Goal: Transaction & Acquisition: Book appointment/travel/reservation

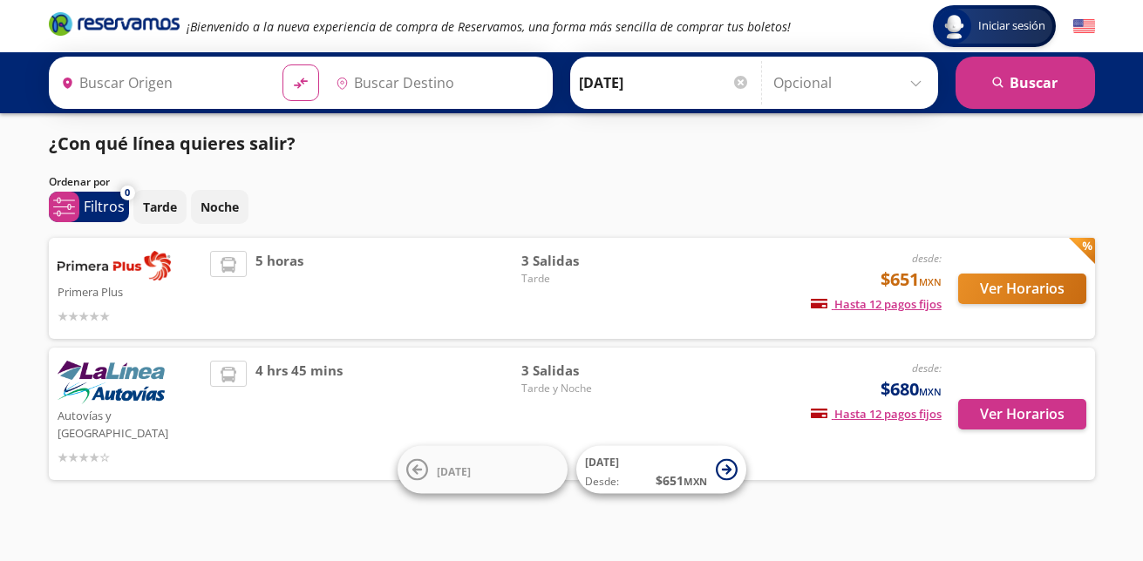
type input "Uruapan, [GEOGRAPHIC_DATA]"
type input "[GEOGRAPHIC_DATA], [GEOGRAPHIC_DATA]"
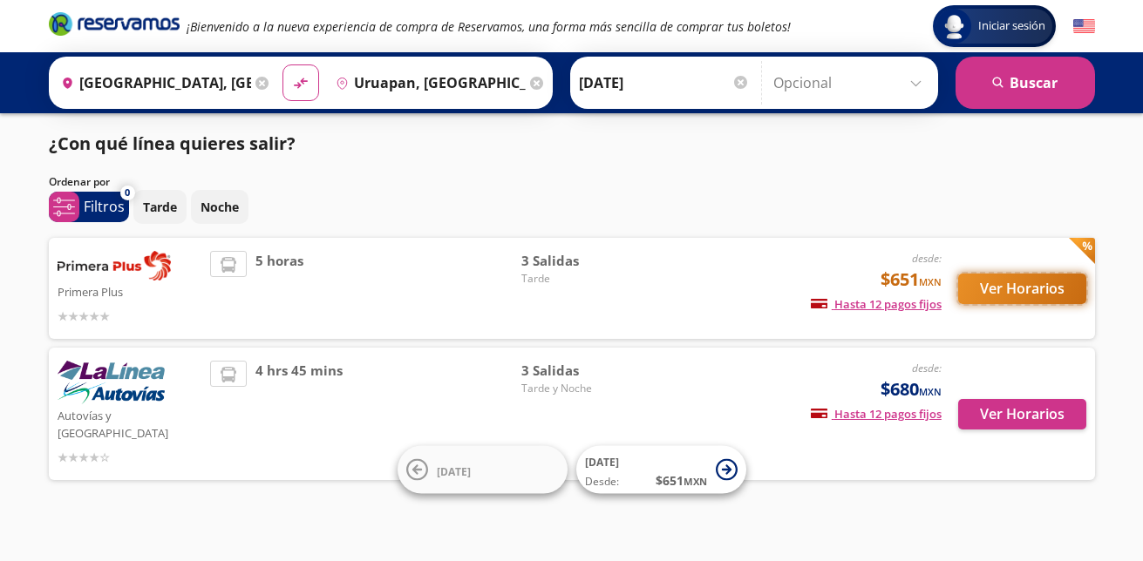
click at [1015, 293] on button "Ver Horarios" at bounding box center [1022, 289] width 128 height 31
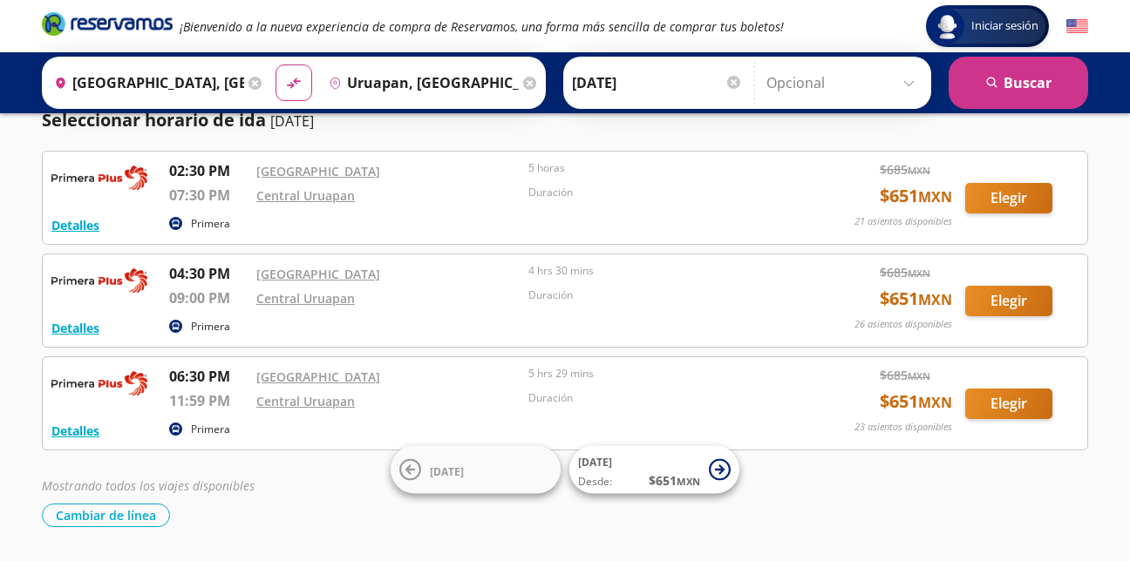
scroll to position [87, 0]
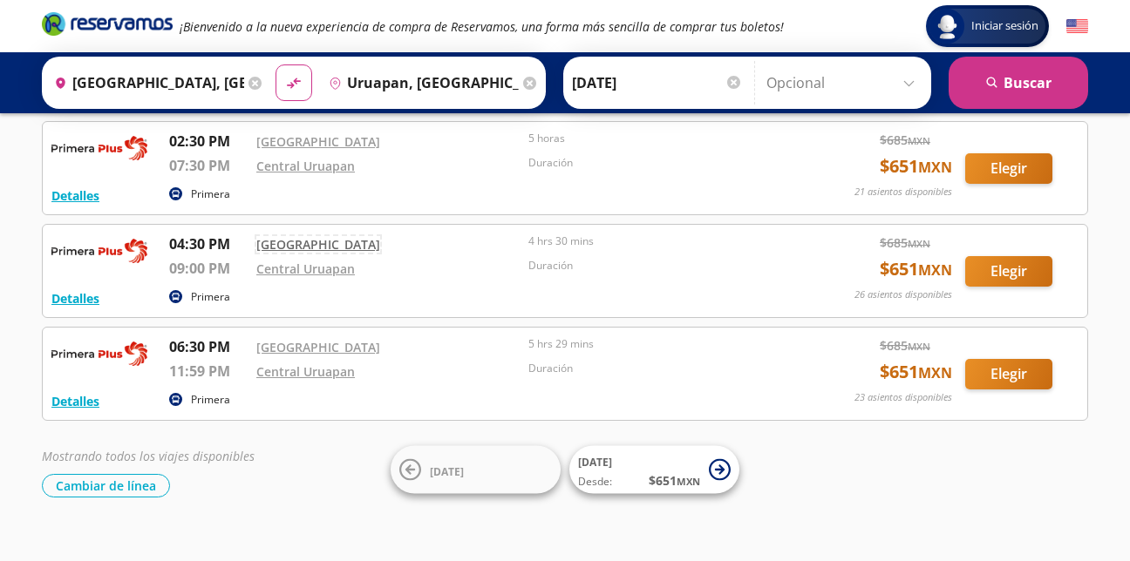
click at [309, 243] on link "[GEOGRAPHIC_DATA]" at bounding box center [318, 244] width 124 height 17
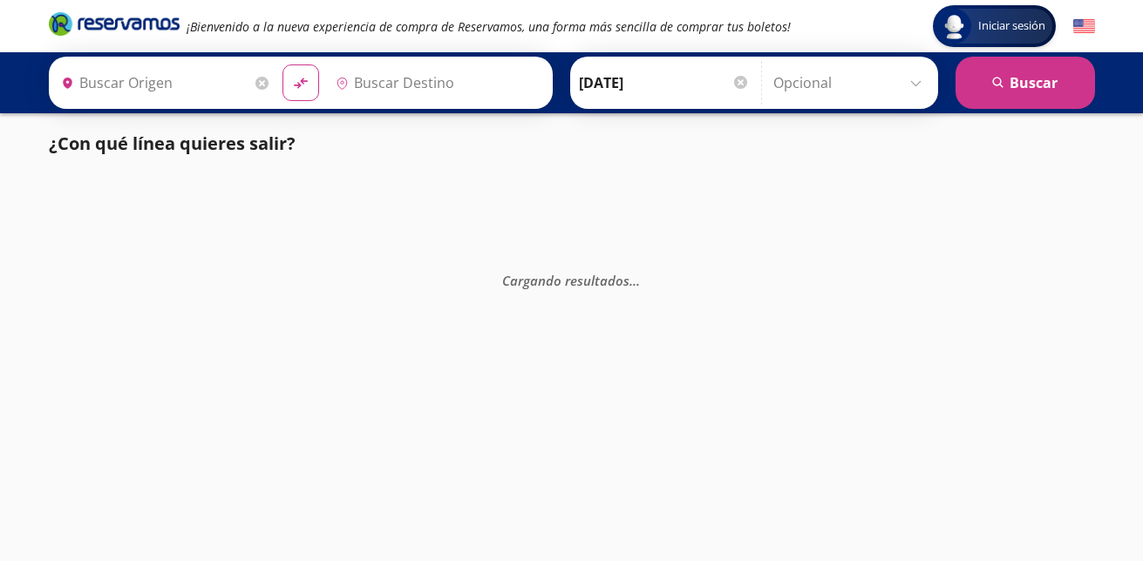
type input "[GEOGRAPHIC_DATA], [GEOGRAPHIC_DATA]"
type input "Central Uruapan, [GEOGRAPHIC_DATA]"
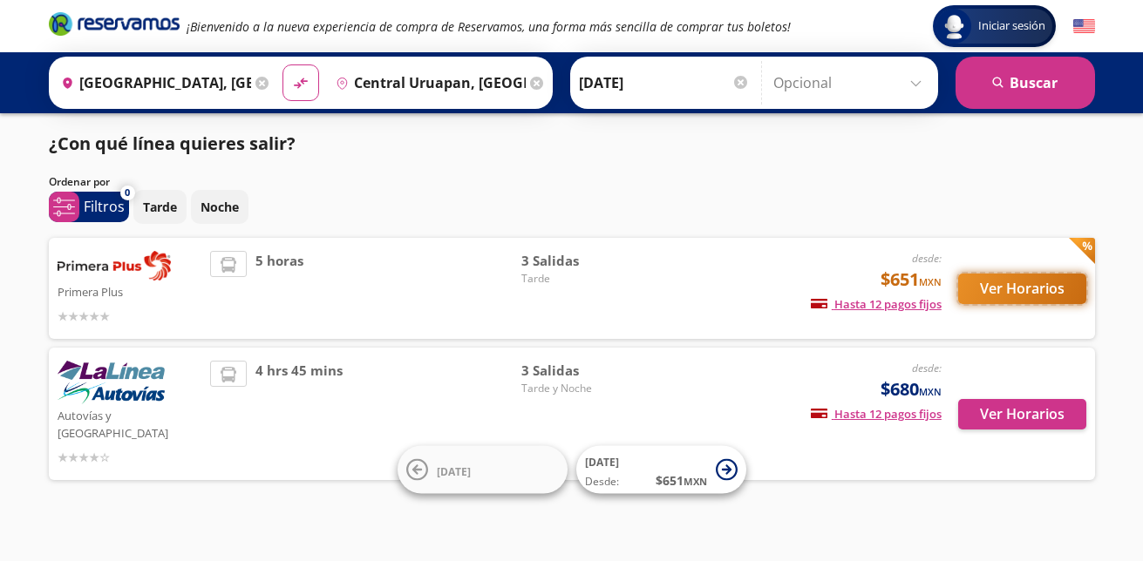
click at [1026, 288] on button "Ver Horarios" at bounding box center [1022, 289] width 128 height 31
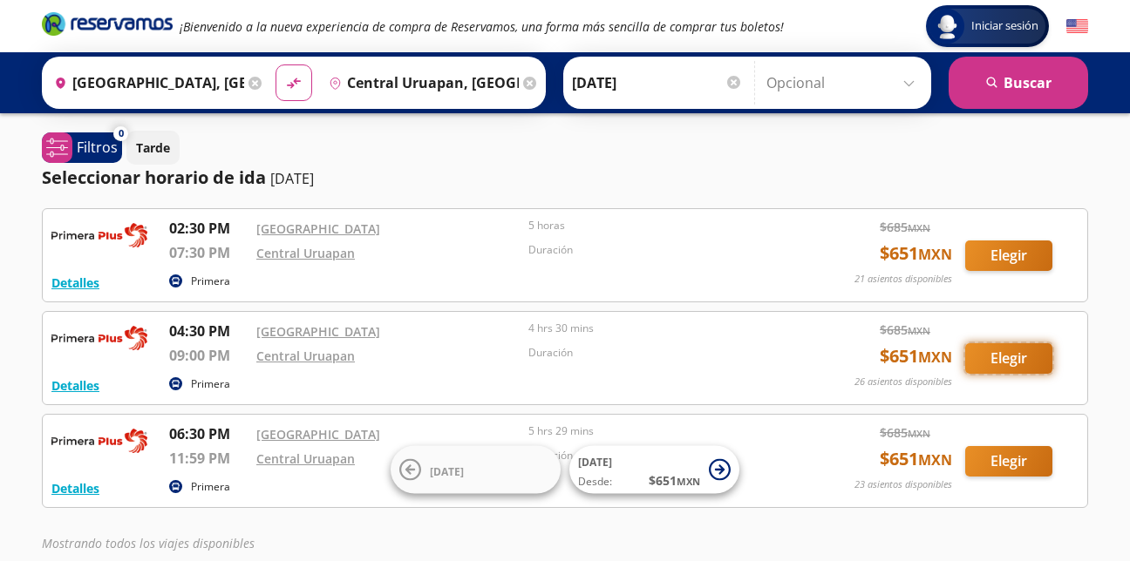
click at [988, 366] on button "Elegir" at bounding box center [1008, 359] width 87 height 31
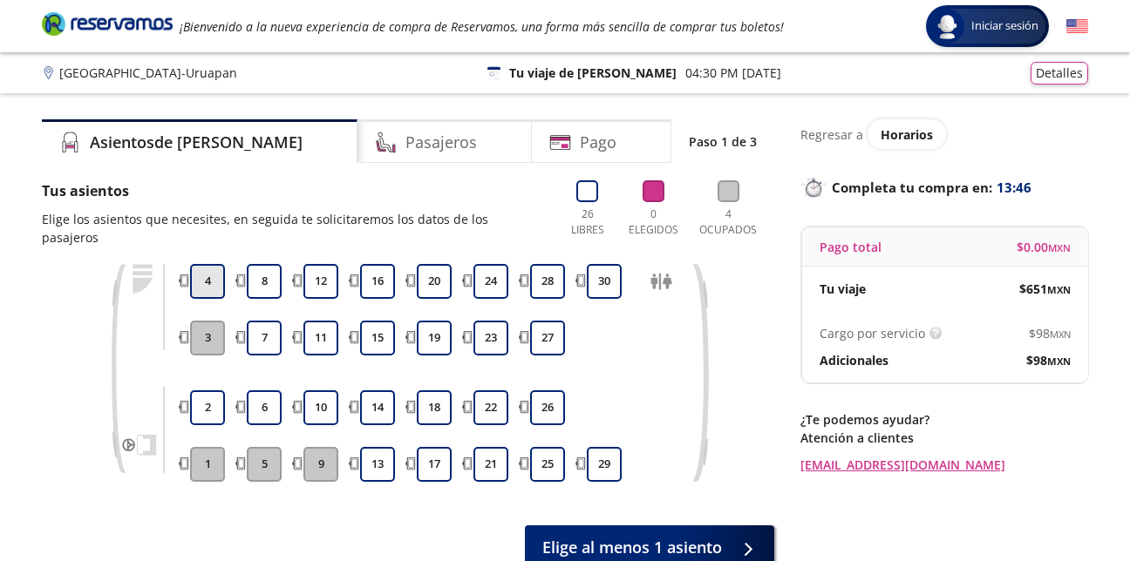
click at [210, 269] on button "4" at bounding box center [207, 281] width 35 height 35
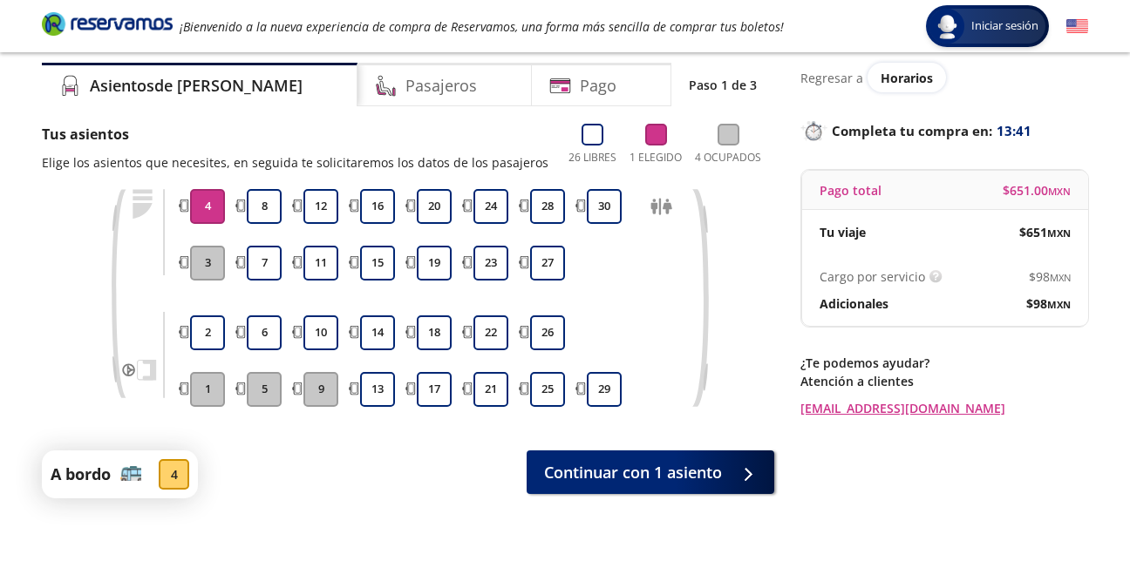
scroll to position [87, 0]
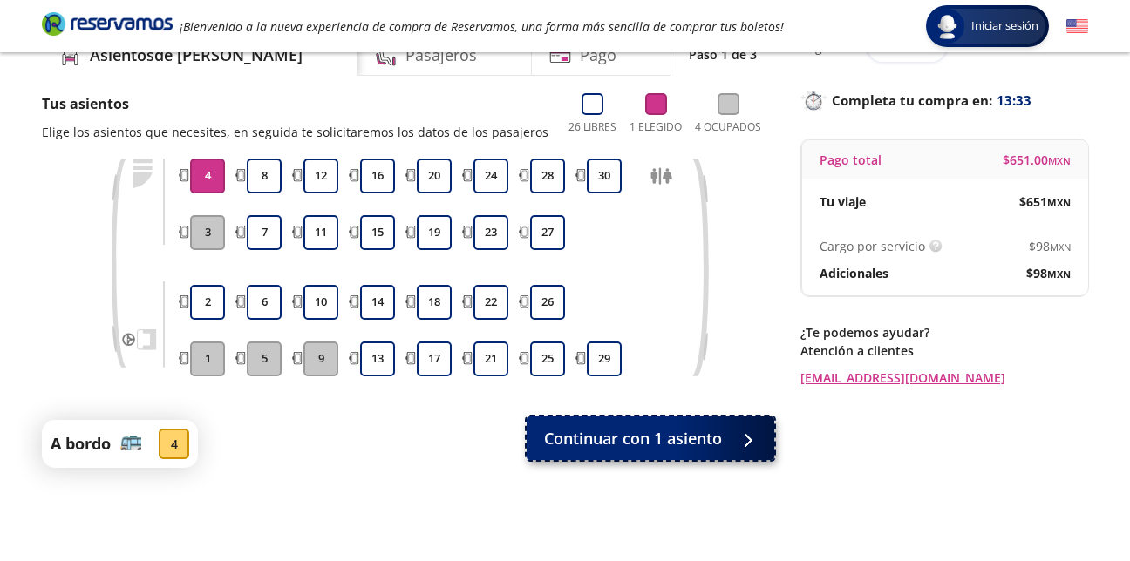
click at [681, 441] on span "Continuar con 1 asiento" at bounding box center [633, 439] width 178 height 24
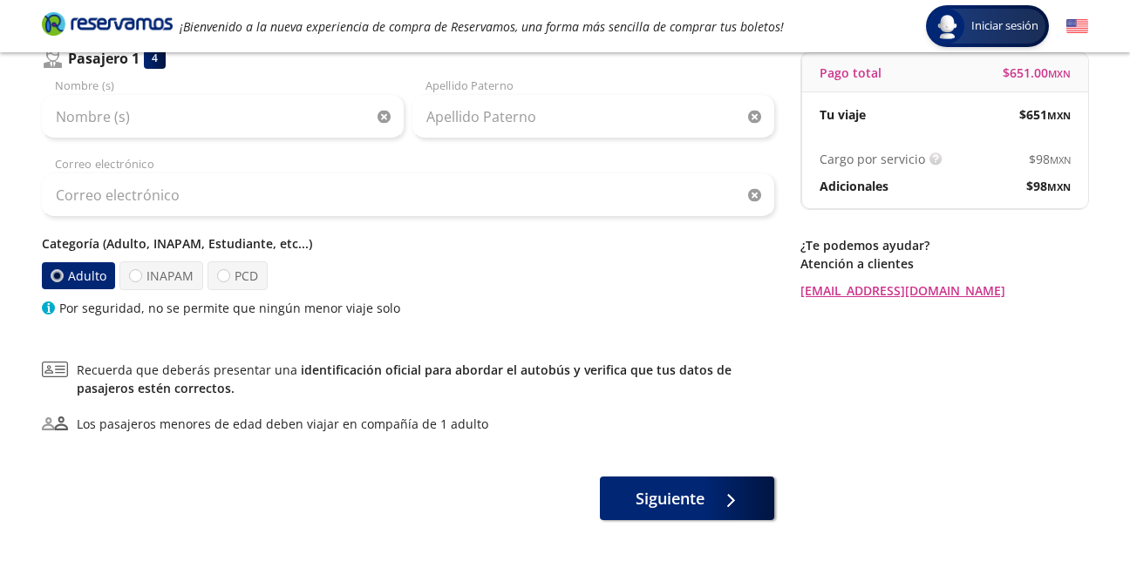
scroll to position [87, 0]
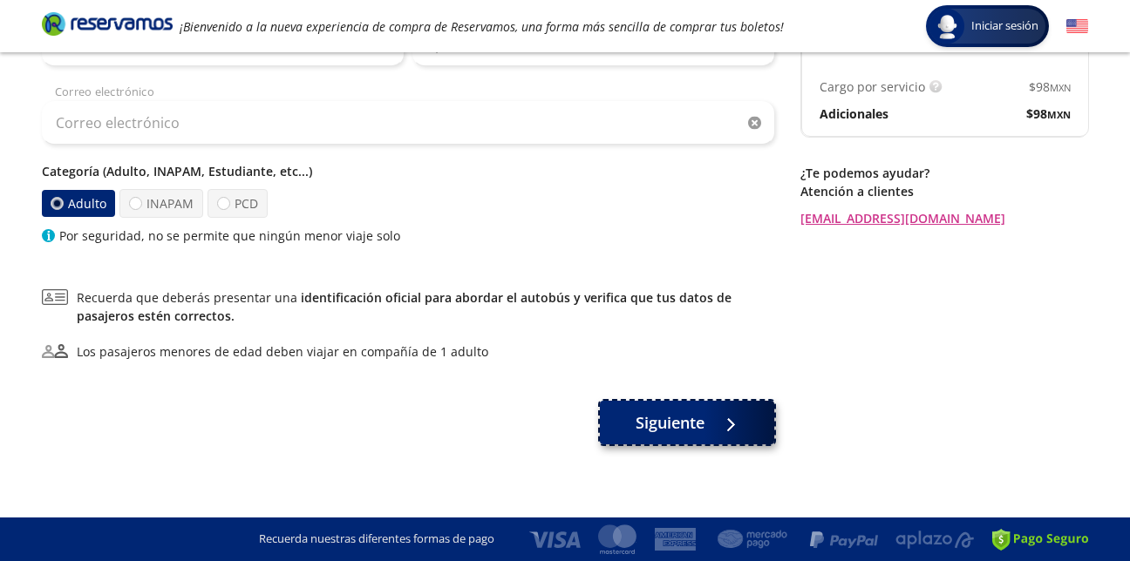
click at [708, 425] on button "Siguiente" at bounding box center [687, 423] width 174 height 44
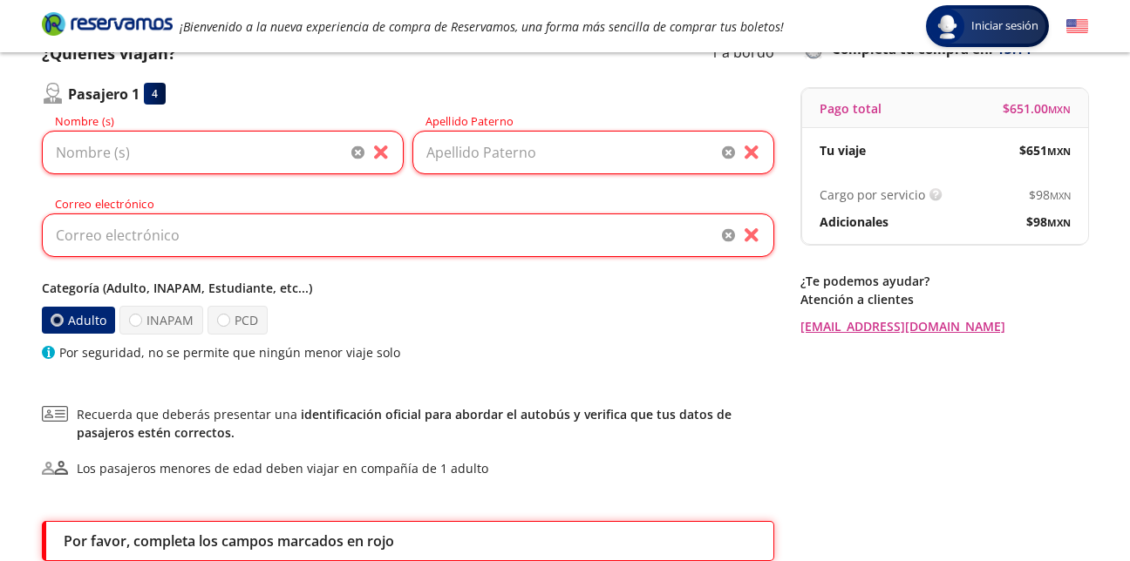
scroll to position [51, 0]
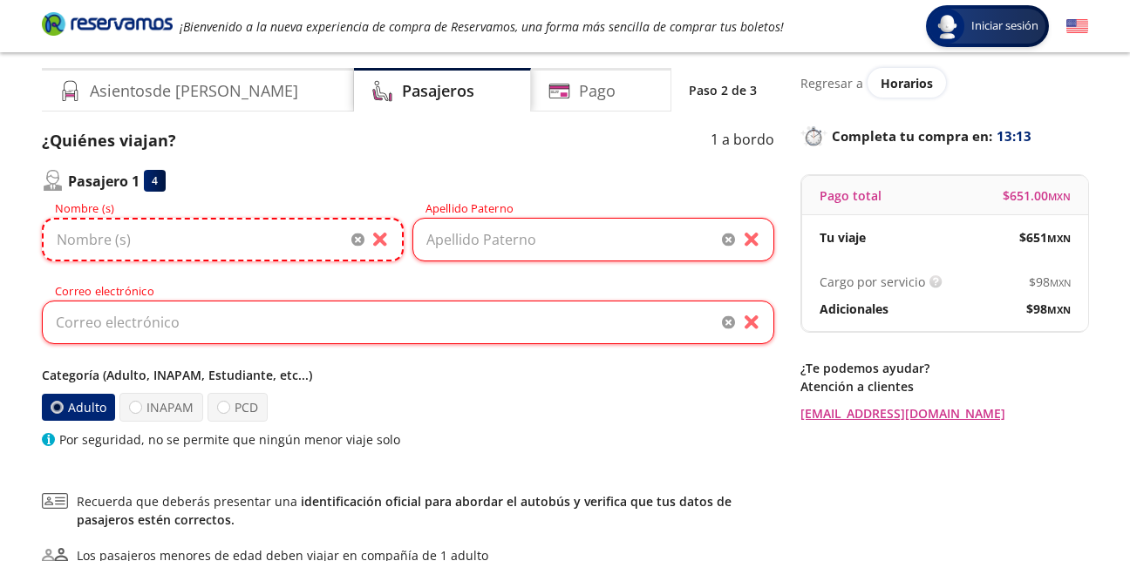
click at [190, 233] on input "Nombre (s)" at bounding box center [223, 240] width 362 height 44
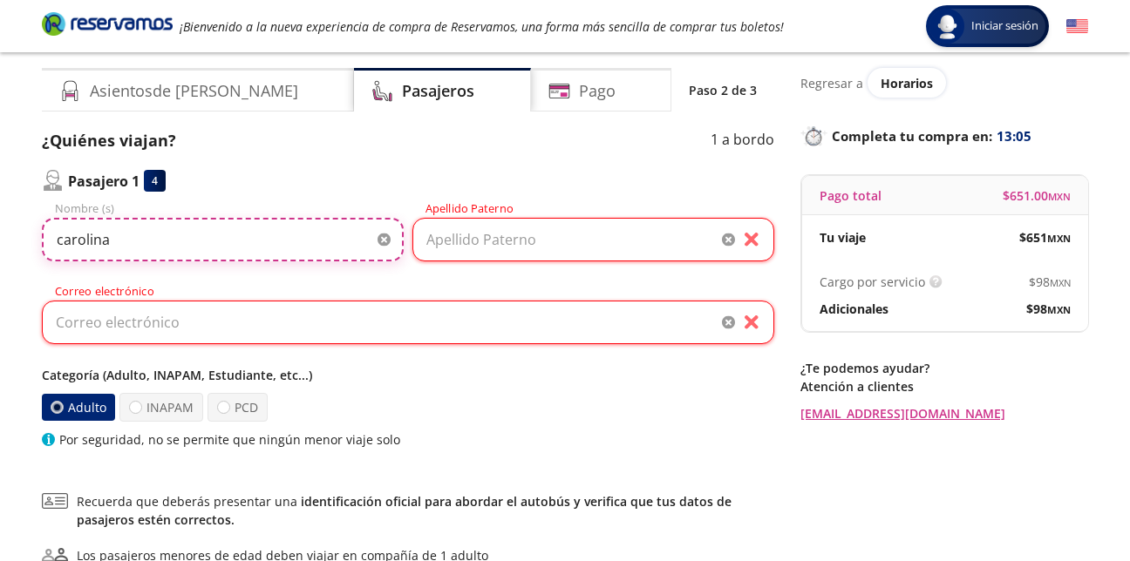
type input "carolina"
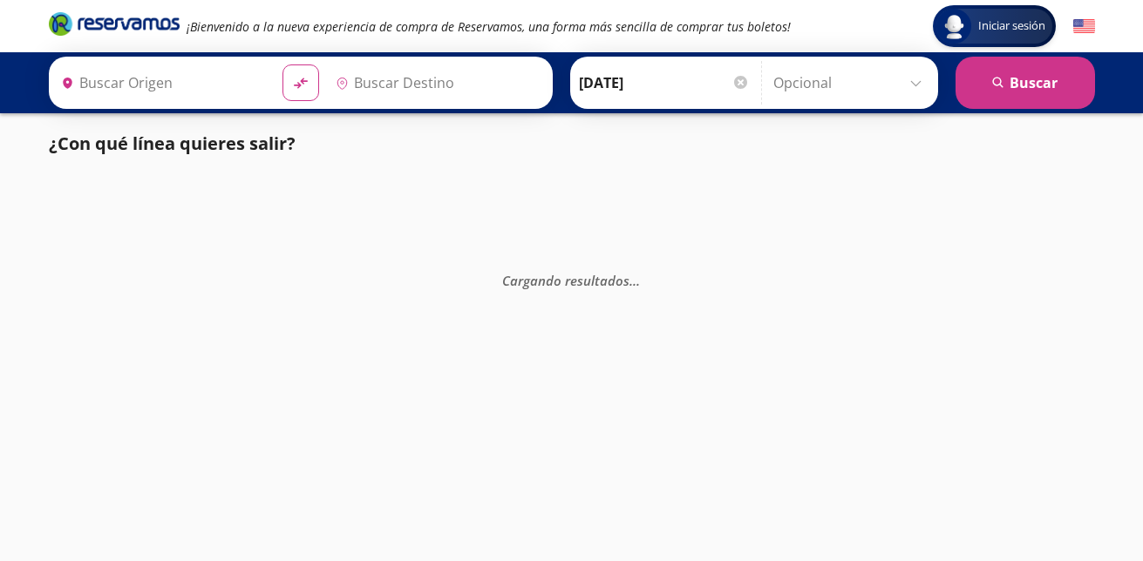
type input "[GEOGRAPHIC_DATA], [GEOGRAPHIC_DATA]"
type input "Central Uruapan, [GEOGRAPHIC_DATA]"
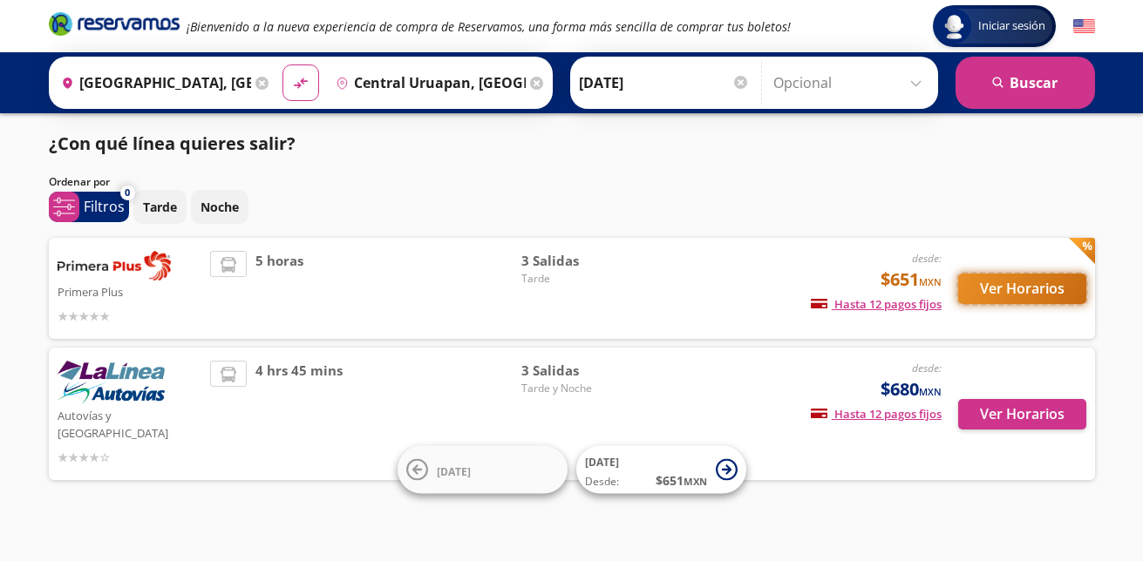
click at [980, 289] on button "Ver Horarios" at bounding box center [1022, 289] width 128 height 31
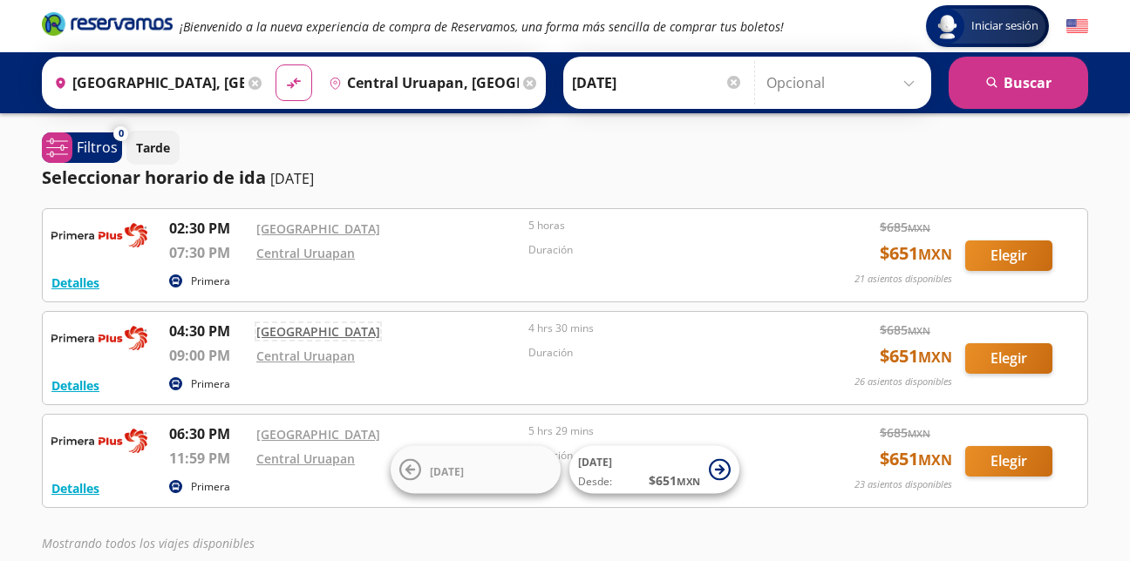
click at [321, 336] on link "[GEOGRAPHIC_DATA]" at bounding box center [318, 331] width 124 height 17
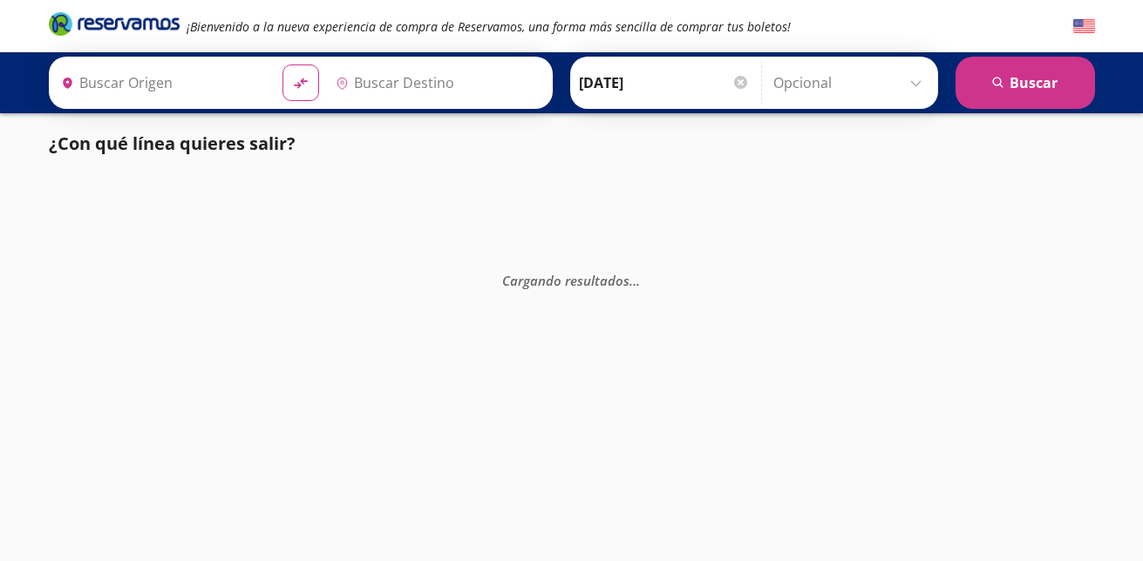
type input "[GEOGRAPHIC_DATA], [GEOGRAPHIC_DATA]"
type input "Central Uruapan, [GEOGRAPHIC_DATA]"
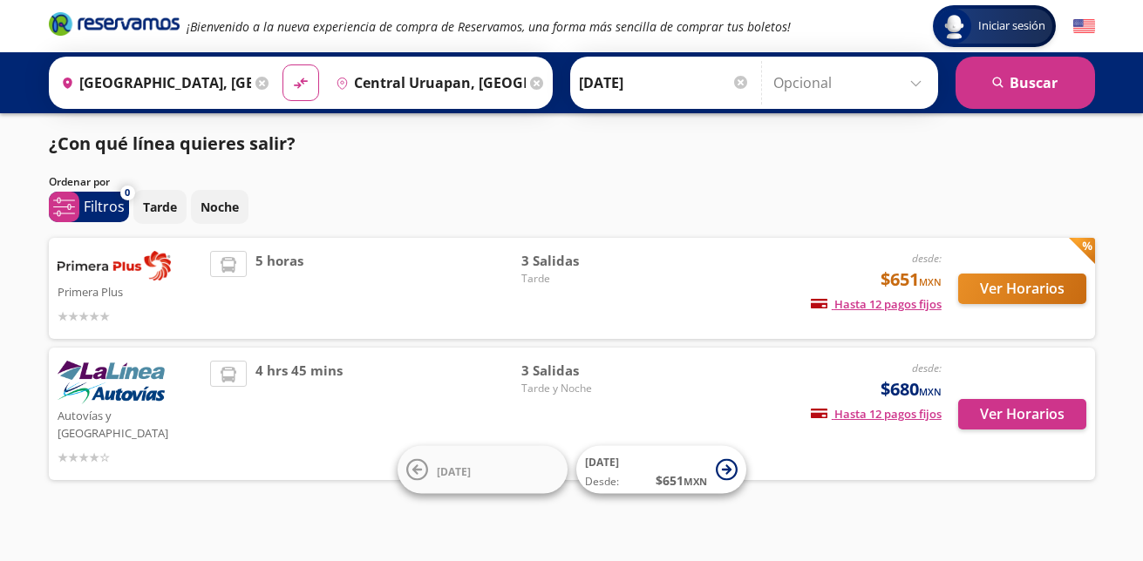
click at [915, 87] on input "Opcional" at bounding box center [851, 83] width 156 height 44
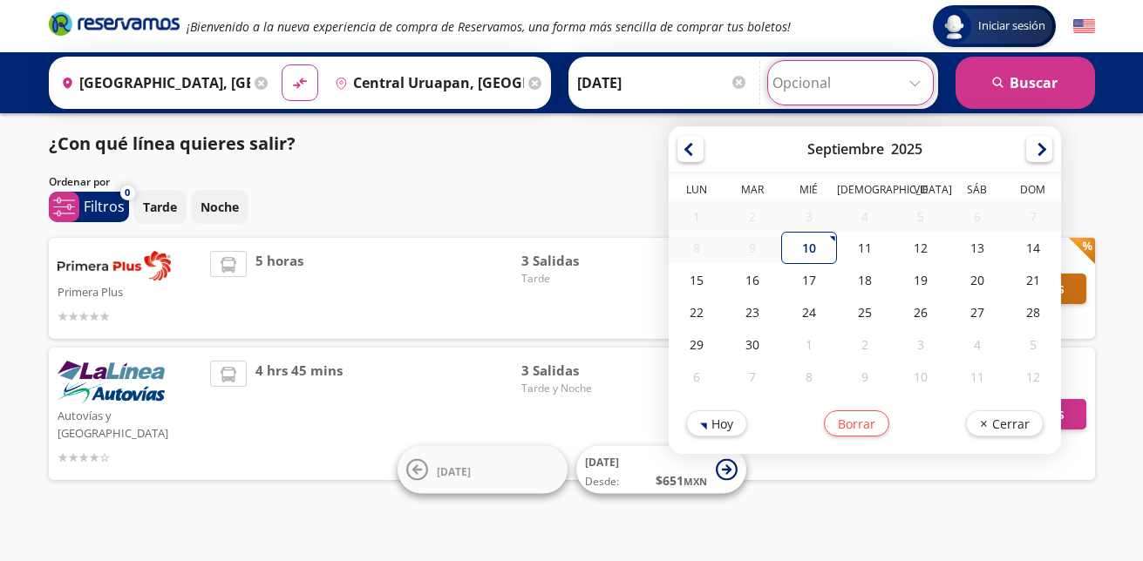
click at [1121, 102] on div "Origen heroicons:map-pin-20-solid Guadalajara, Jalisco Destino pin-outline Cent…" at bounding box center [571, 82] width 1143 height 61
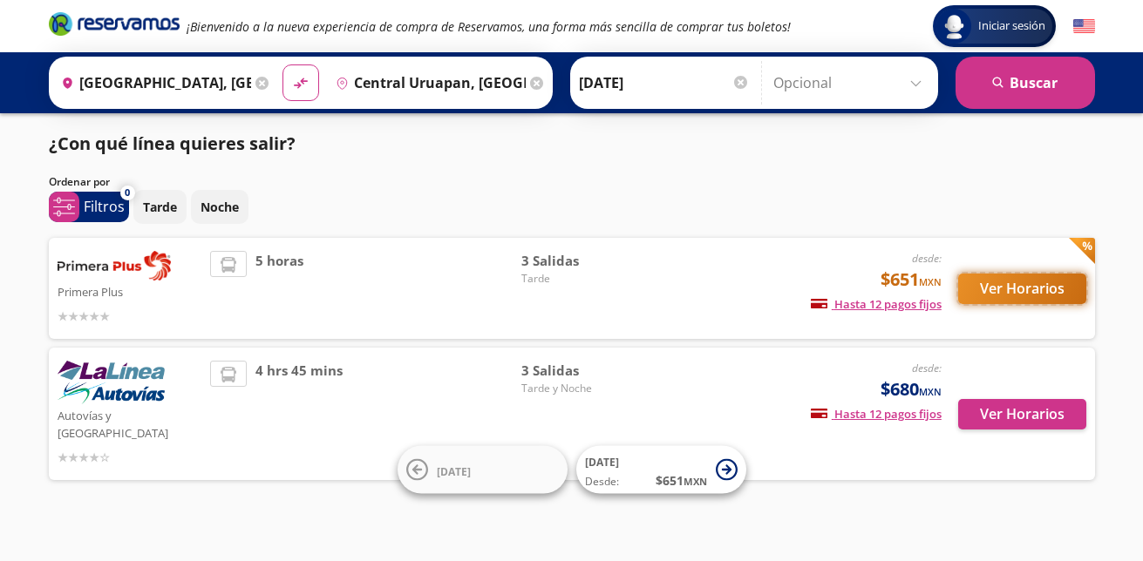
click at [1016, 288] on button "Ver Horarios" at bounding box center [1022, 289] width 128 height 31
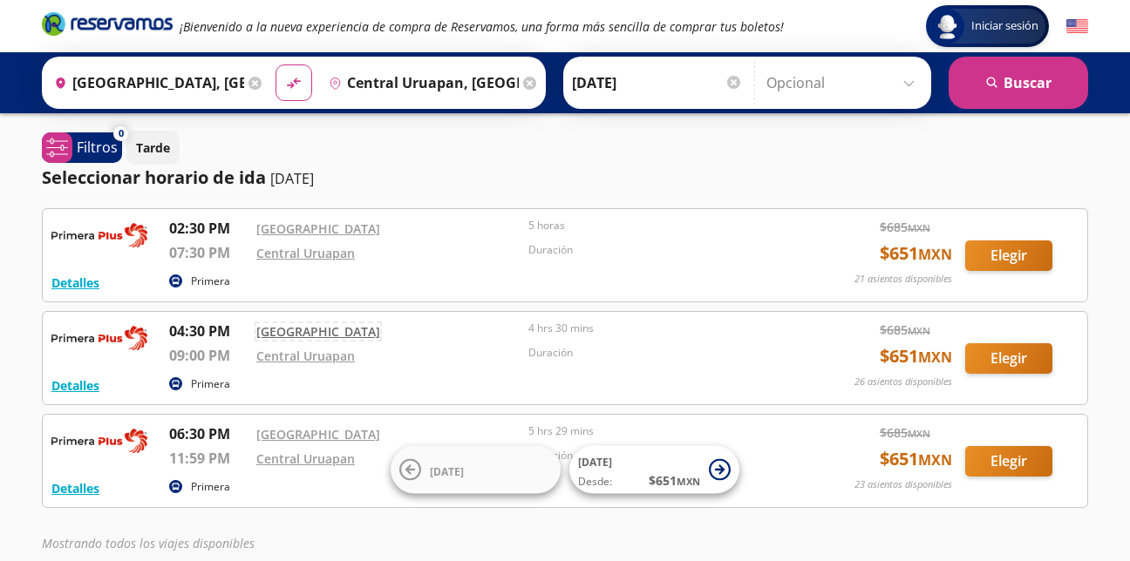
click at [289, 335] on link "[GEOGRAPHIC_DATA]" at bounding box center [318, 331] width 124 height 17
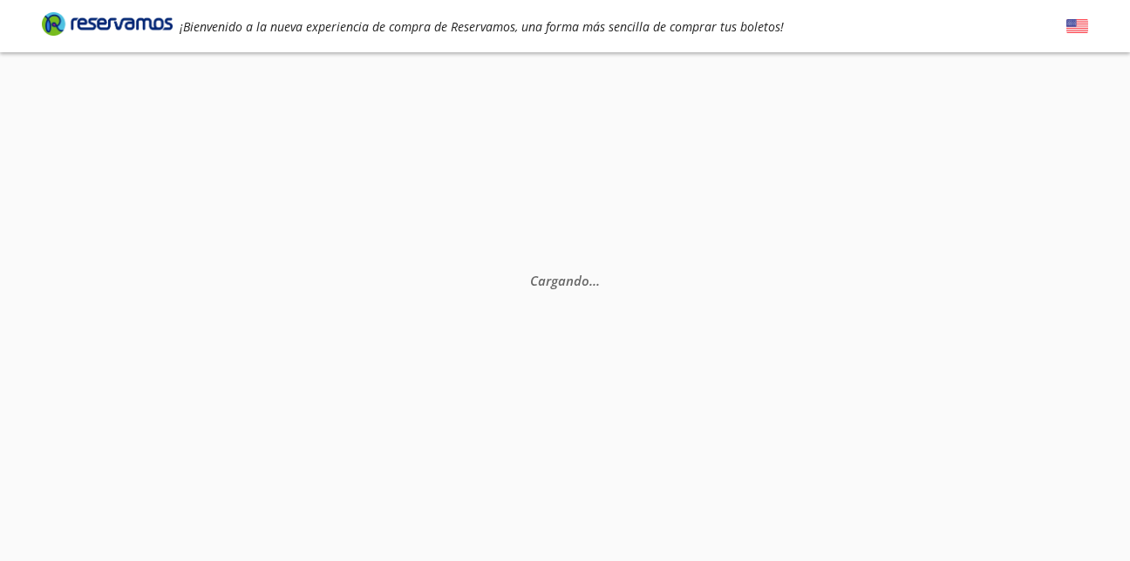
scroll to position [122, 0]
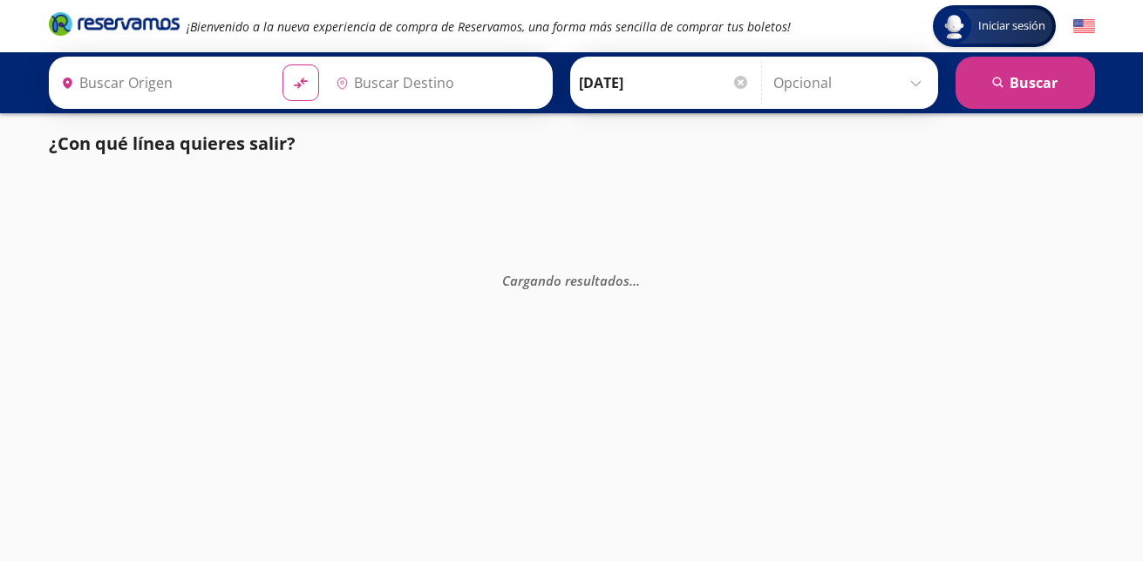
type input "[GEOGRAPHIC_DATA], [GEOGRAPHIC_DATA]"
type input "Uruapan, [GEOGRAPHIC_DATA]"
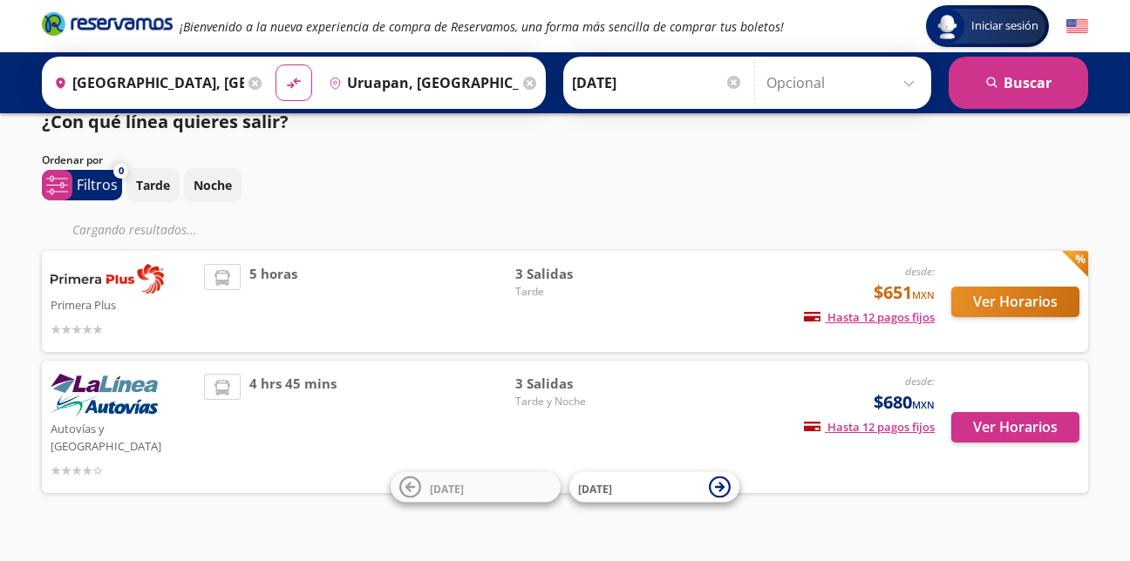
scroll to position [33, 0]
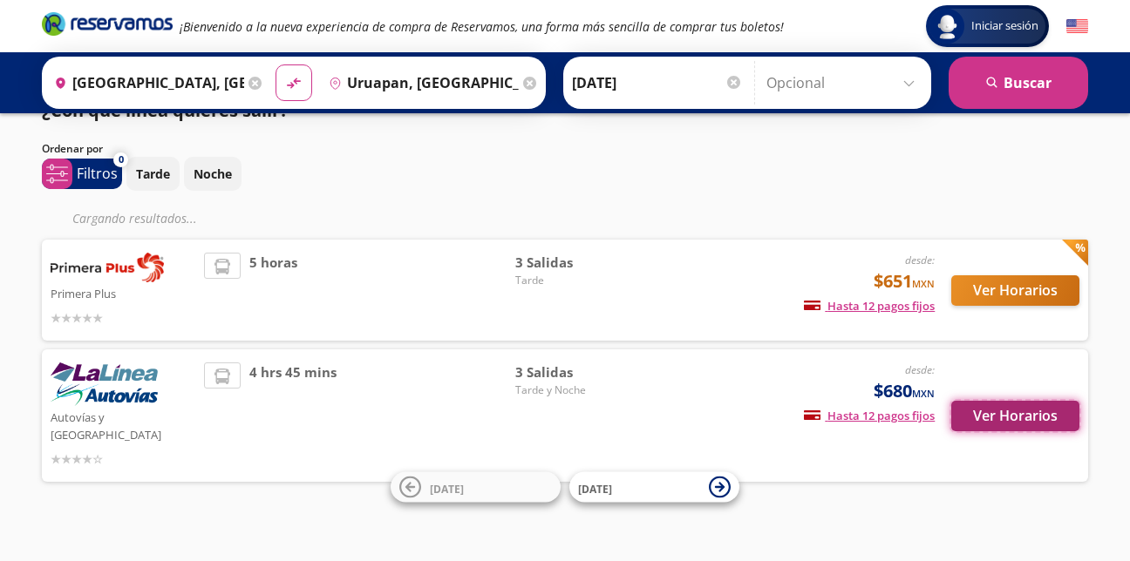
click at [1015, 410] on button "Ver Horarios" at bounding box center [1015, 416] width 128 height 31
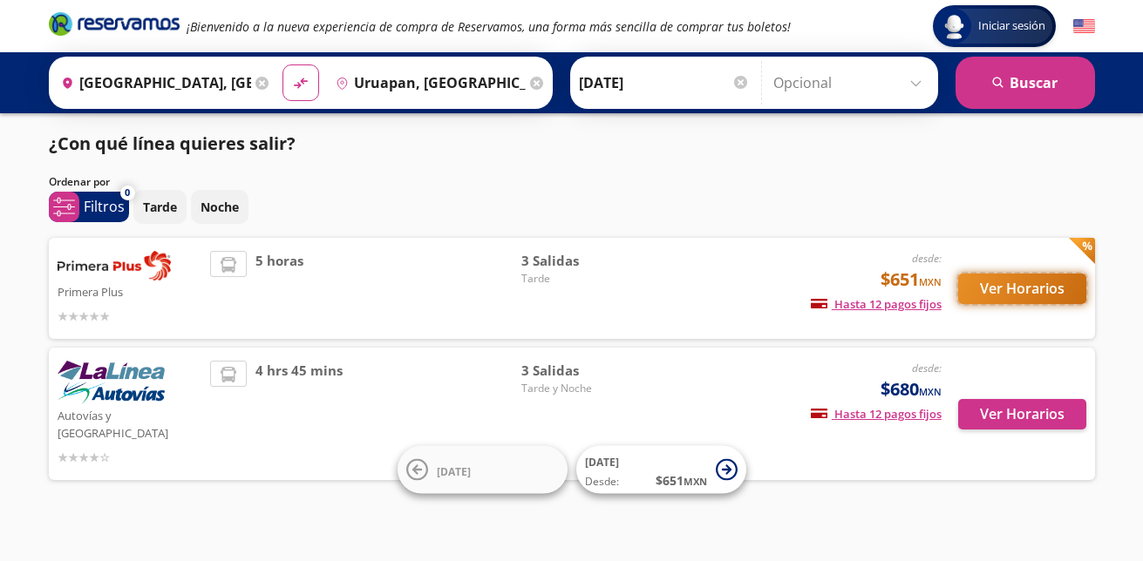
click at [1008, 294] on button "Ver Horarios" at bounding box center [1022, 289] width 128 height 31
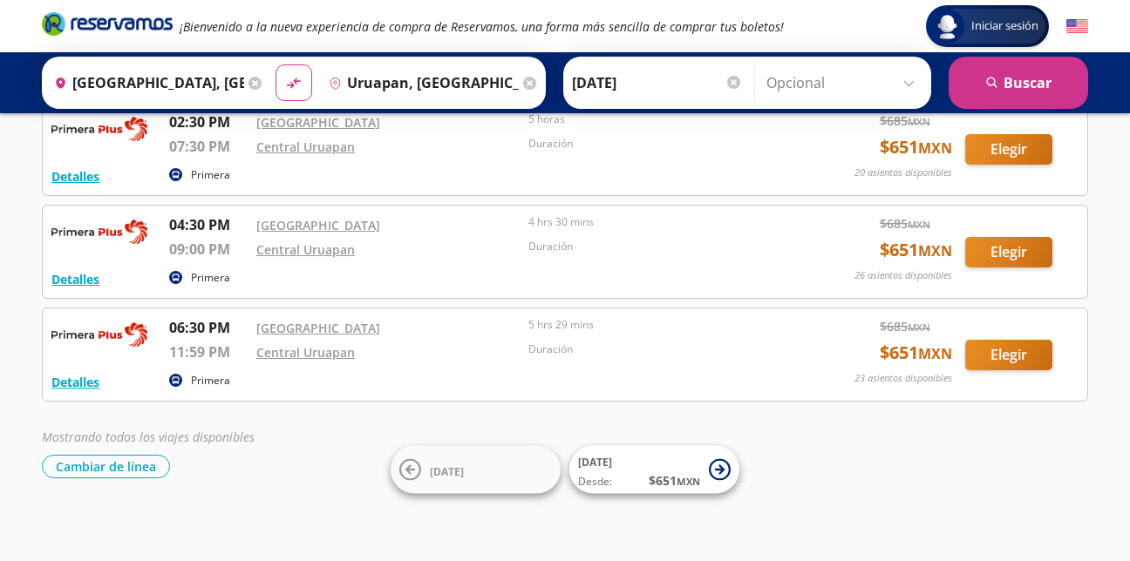
scroll to position [111, 0]
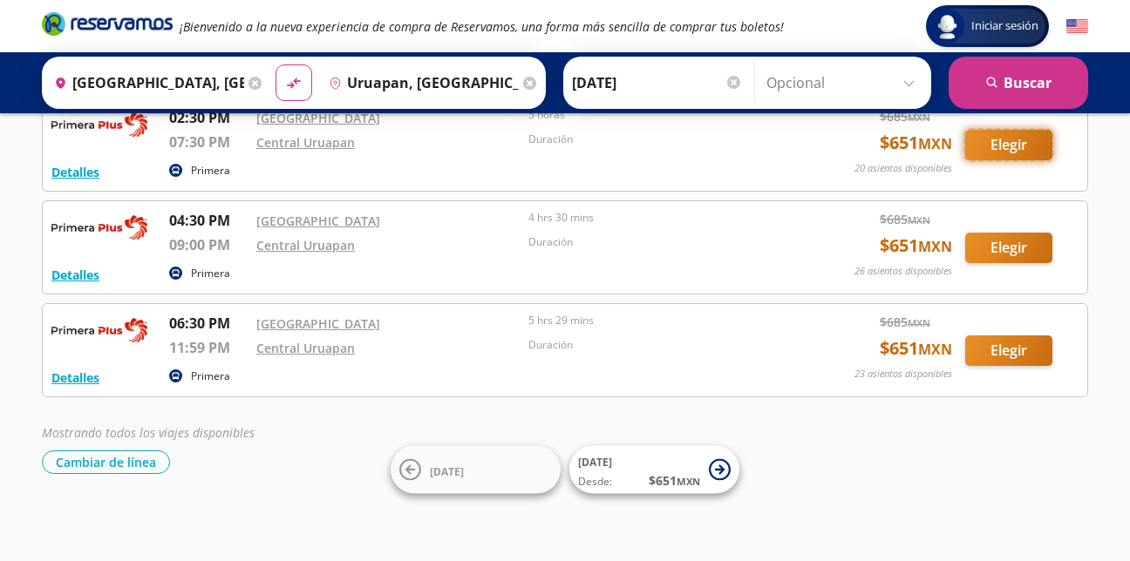
click at [1017, 149] on button "Elegir" at bounding box center [1008, 145] width 87 height 31
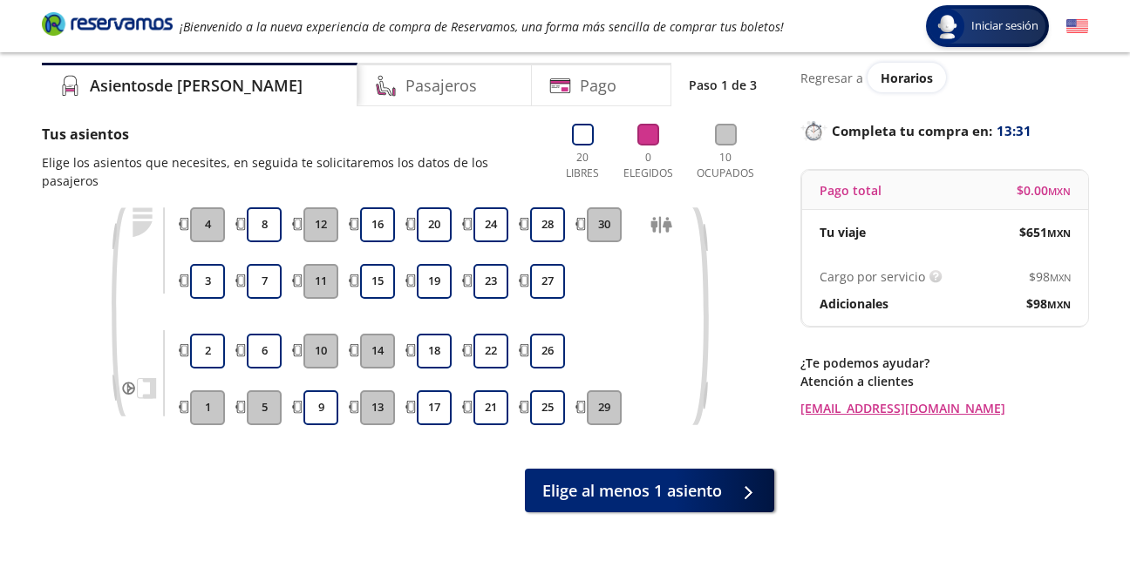
scroll to position [87, 0]
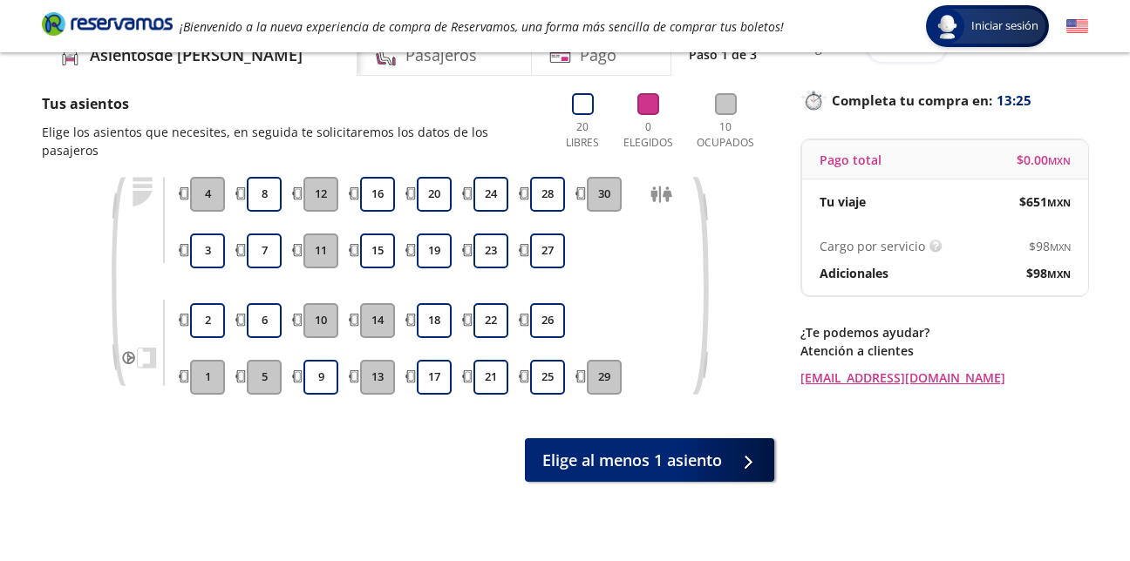
click at [212, 178] on button "4" at bounding box center [207, 194] width 35 height 35
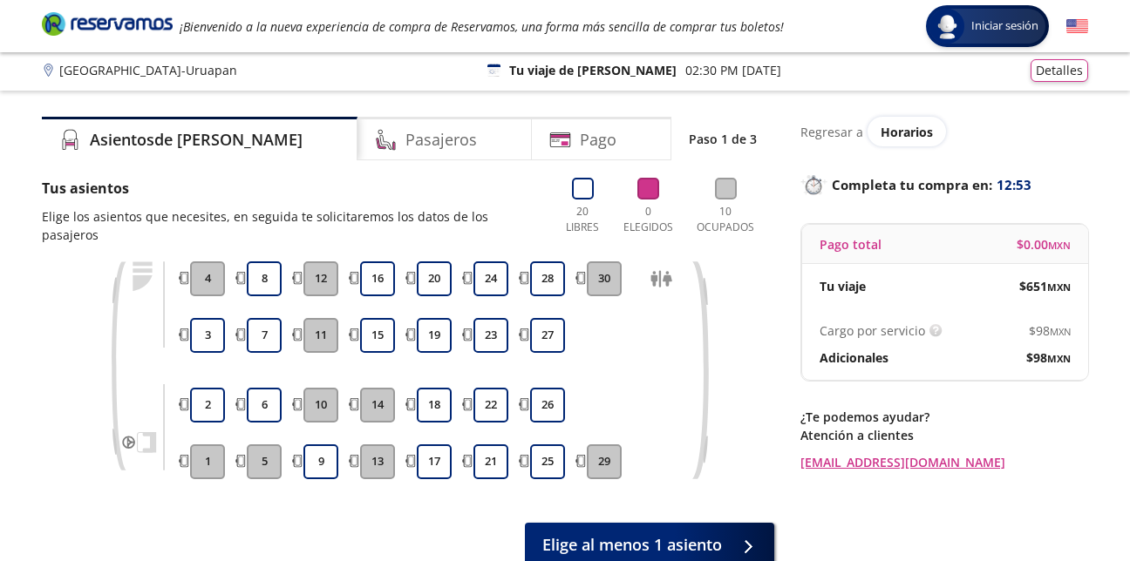
scroll to position [0, 0]
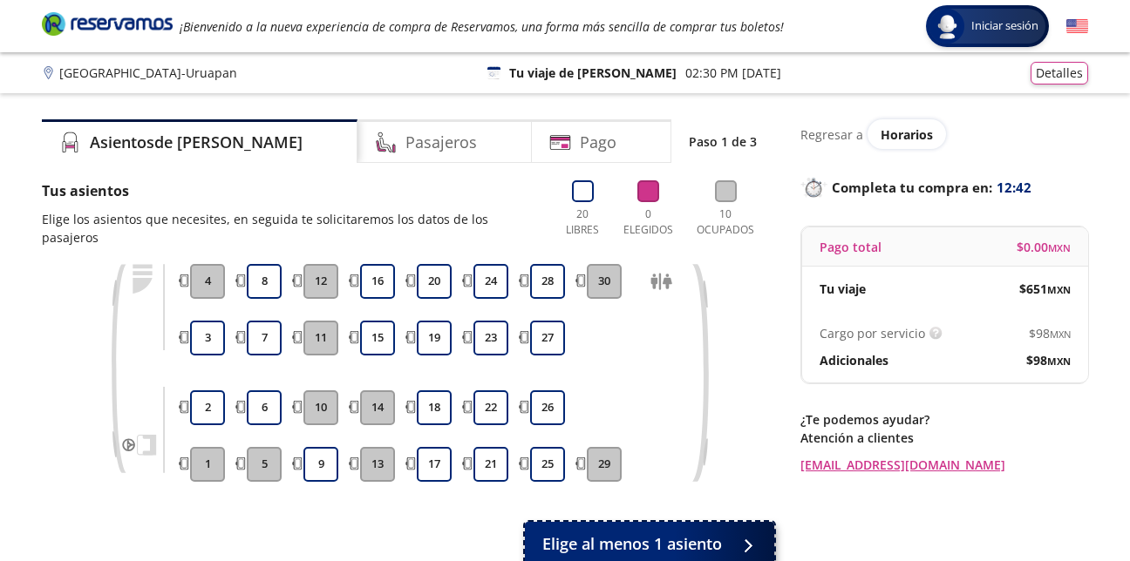
click at [710, 533] on span "Elige al menos 1 asiento" at bounding box center [632, 545] width 180 height 24
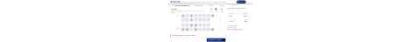
scroll to position [87, 0]
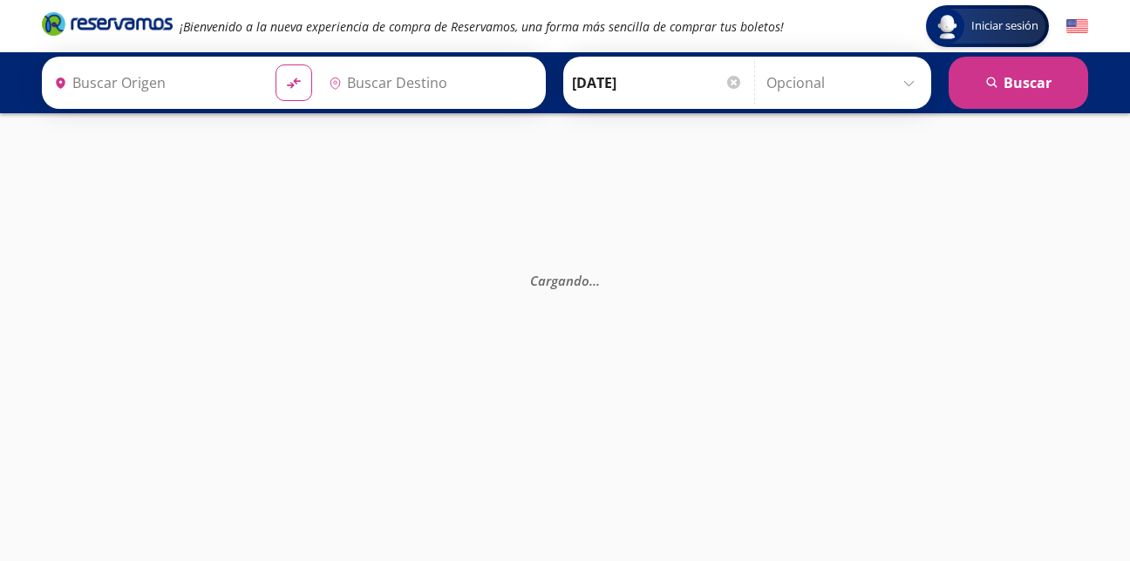
type input "Central Uruapan, [GEOGRAPHIC_DATA]"
type input "[GEOGRAPHIC_DATA], [GEOGRAPHIC_DATA]"
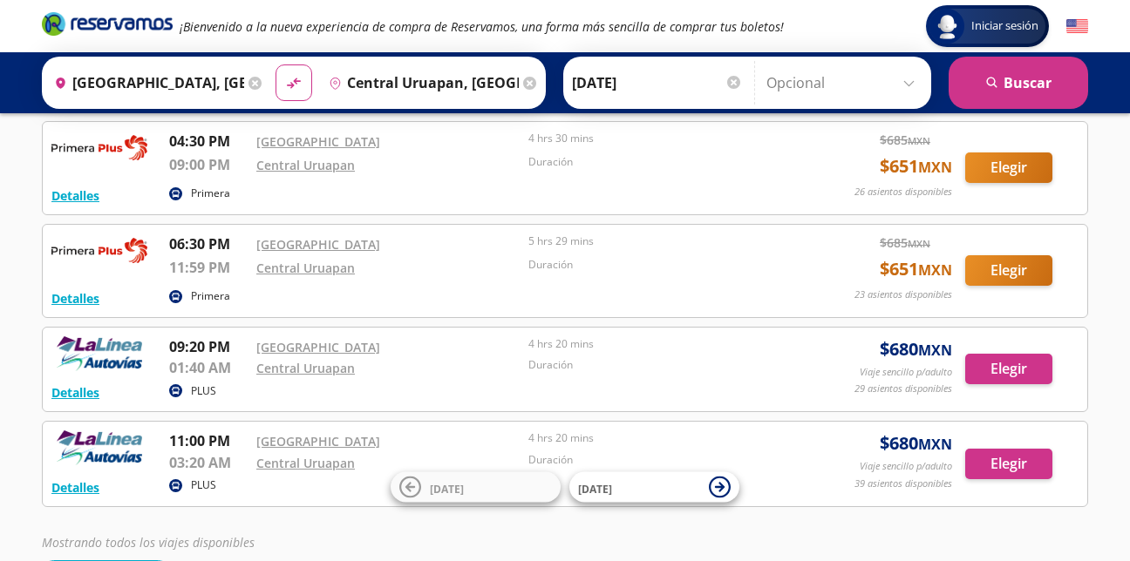
scroll to position [31, 0]
